Goal: Find contact information: Find contact information

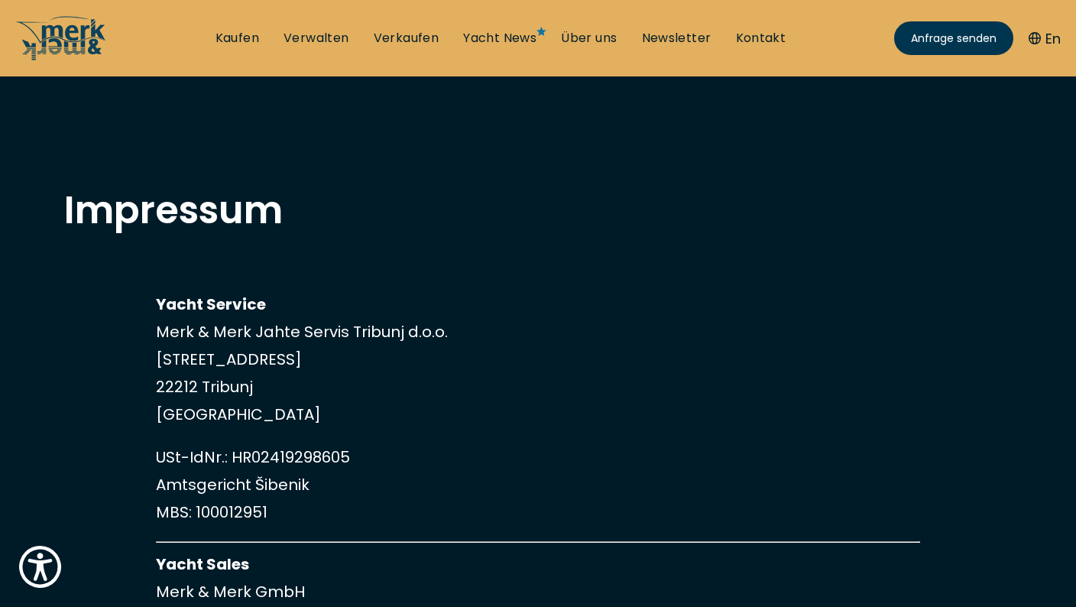
scroll to position [111, 0]
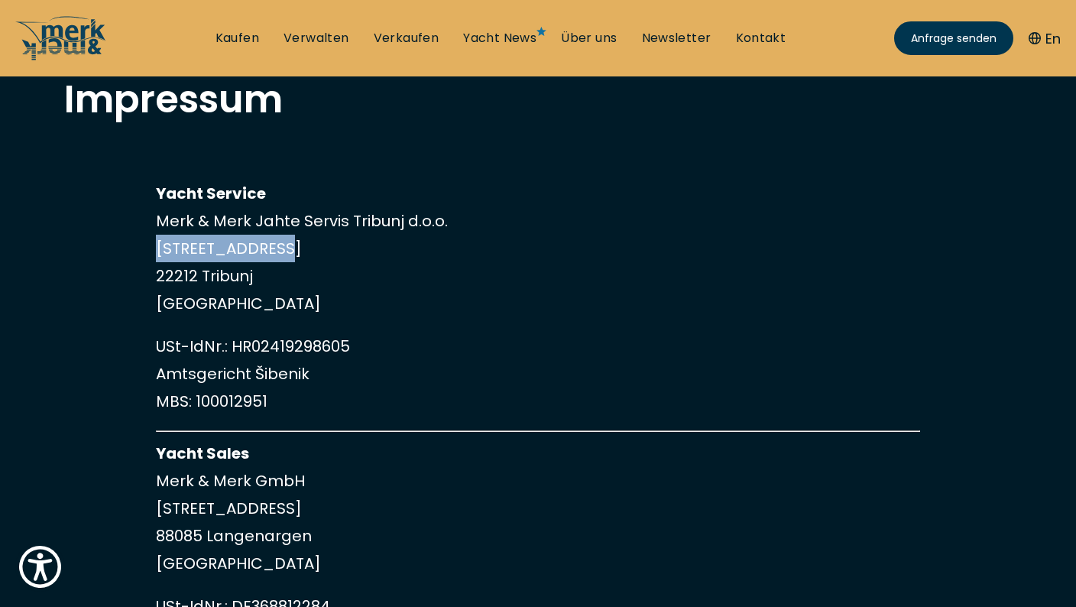
drag, startPoint x: 153, startPoint y: 254, endPoint x: 292, endPoint y: 248, distance: 139.1
copy p "[STREET_ADDRESS]"
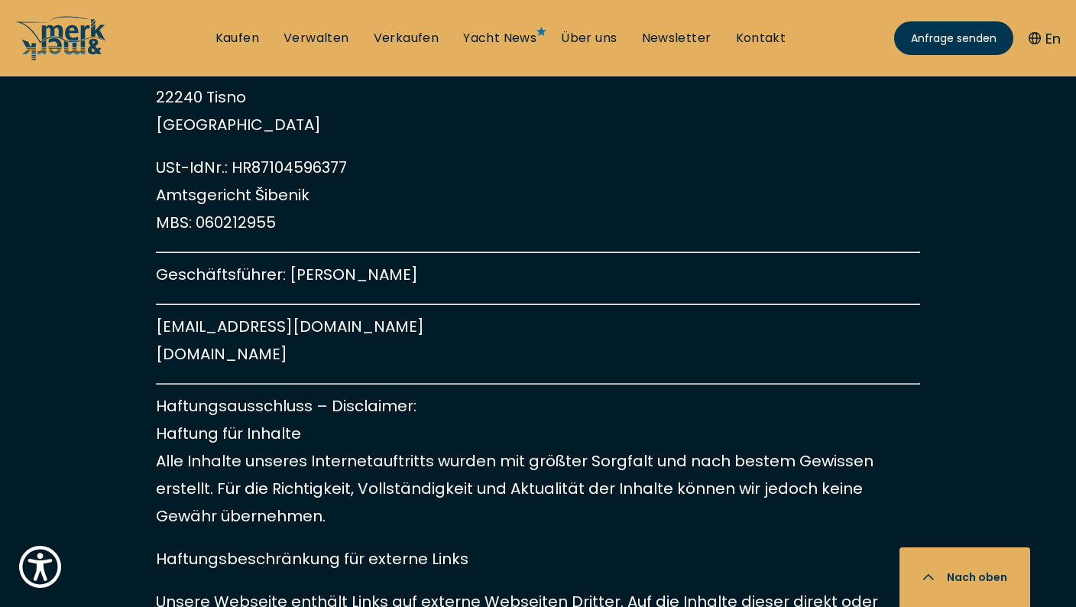
scroll to position [872, 0]
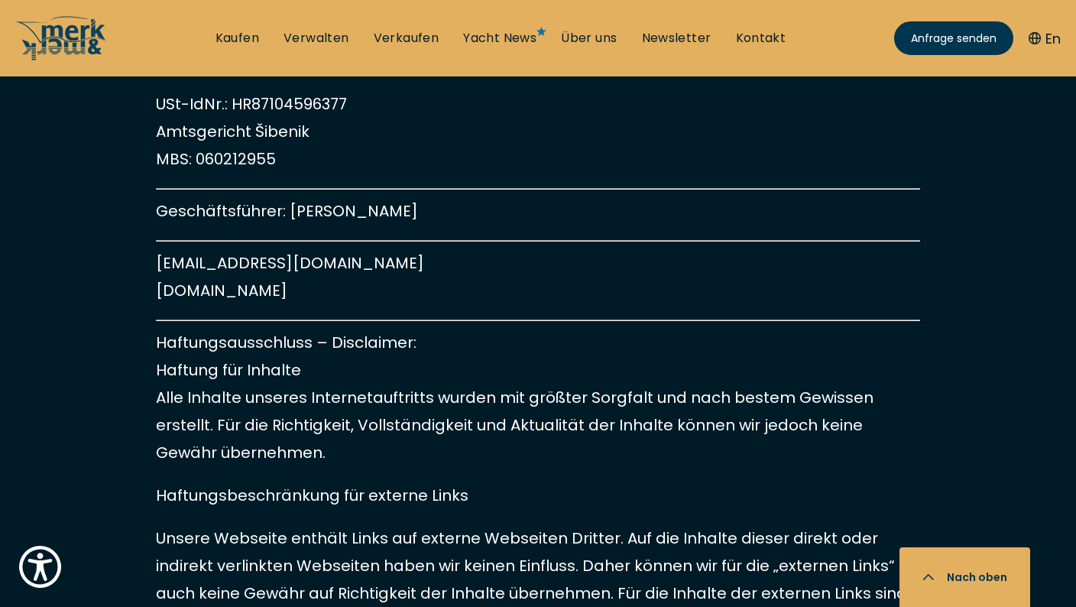
drag, startPoint x: 344, startPoint y: 290, endPoint x: 156, endPoint y: 293, distance: 187.9
click at [157, 293] on p "[EMAIL_ADDRESS][DOMAIN_NAME] [DOMAIN_NAME]" at bounding box center [538, 276] width 764 height 55
copy p "[DOMAIN_NAME]"
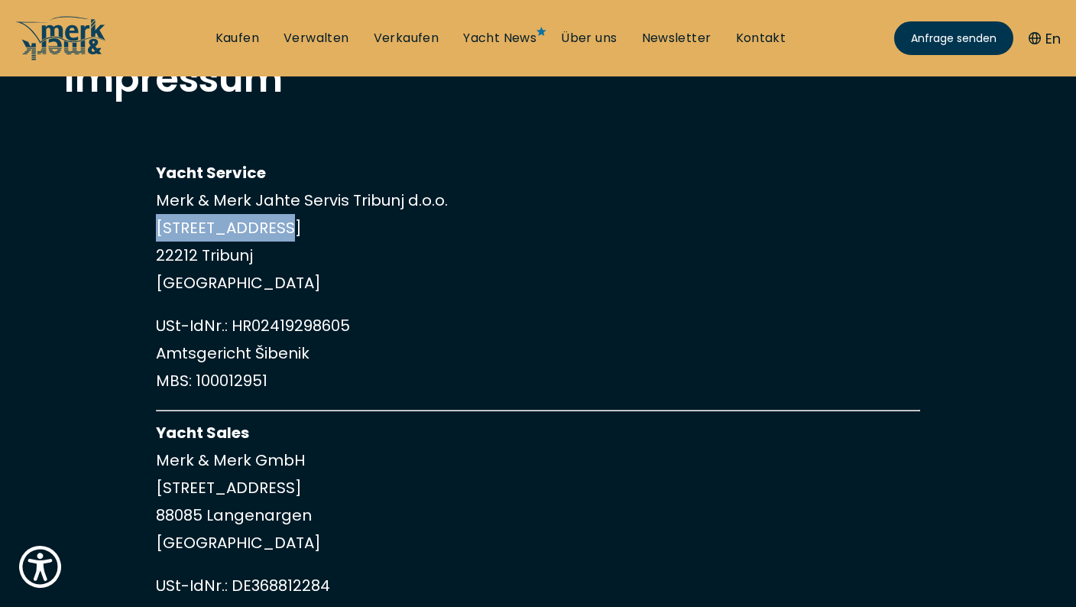
scroll to position [137, 0]
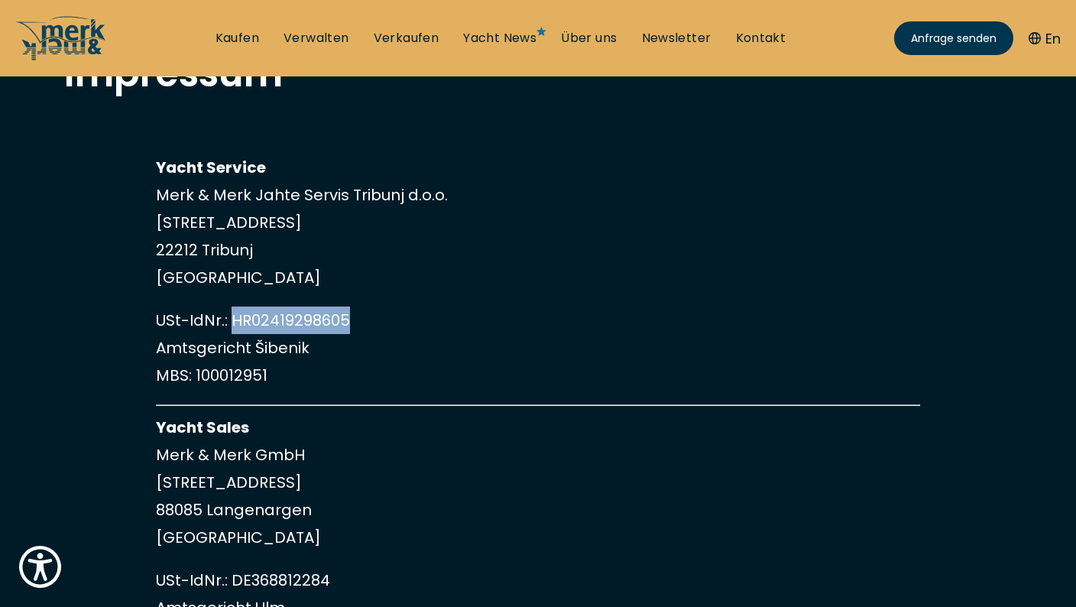
drag, startPoint x: 231, startPoint y: 319, endPoint x: 353, endPoint y: 316, distance: 121.5
click at [353, 316] on p "USt-IdNr.: HR02419298605 Amtsgericht Šibenik MBS: 100012951" at bounding box center [538, 347] width 764 height 82
copy p "HR02419298605"
click at [752, 39] on link "Kontakt" at bounding box center [761, 38] width 50 height 17
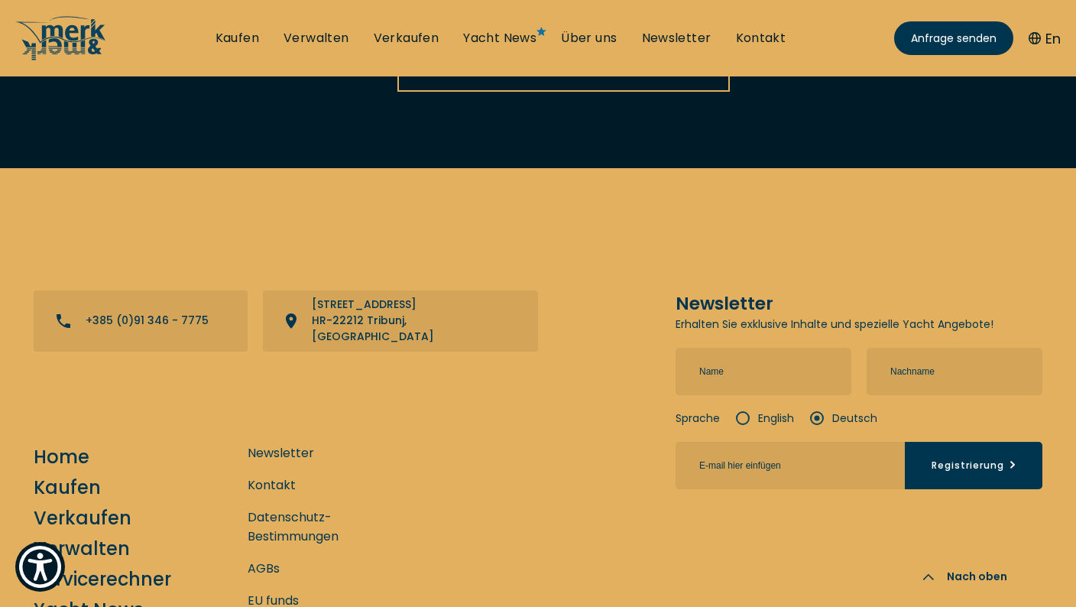
scroll to position [3085, 0]
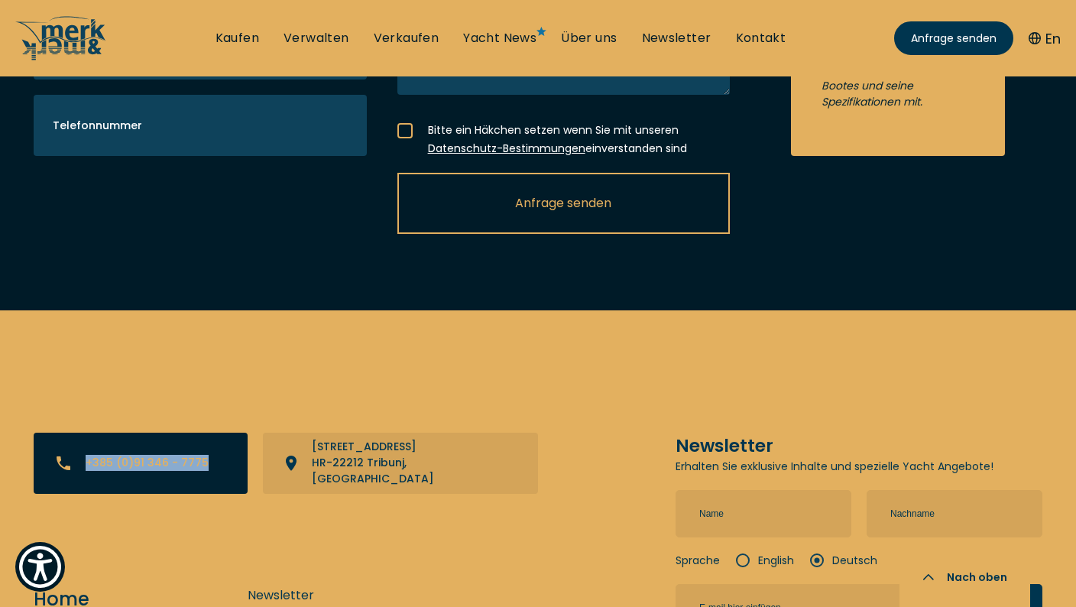
drag, startPoint x: 233, startPoint y: 397, endPoint x: 86, endPoint y: 394, distance: 146.7
click at [86, 432] on div "+385 (0)91 346 - 7775" at bounding box center [141, 462] width 214 height 61
copy p "+385 (0)91 346 - 7775"
